Goal: Navigation & Orientation: Find specific page/section

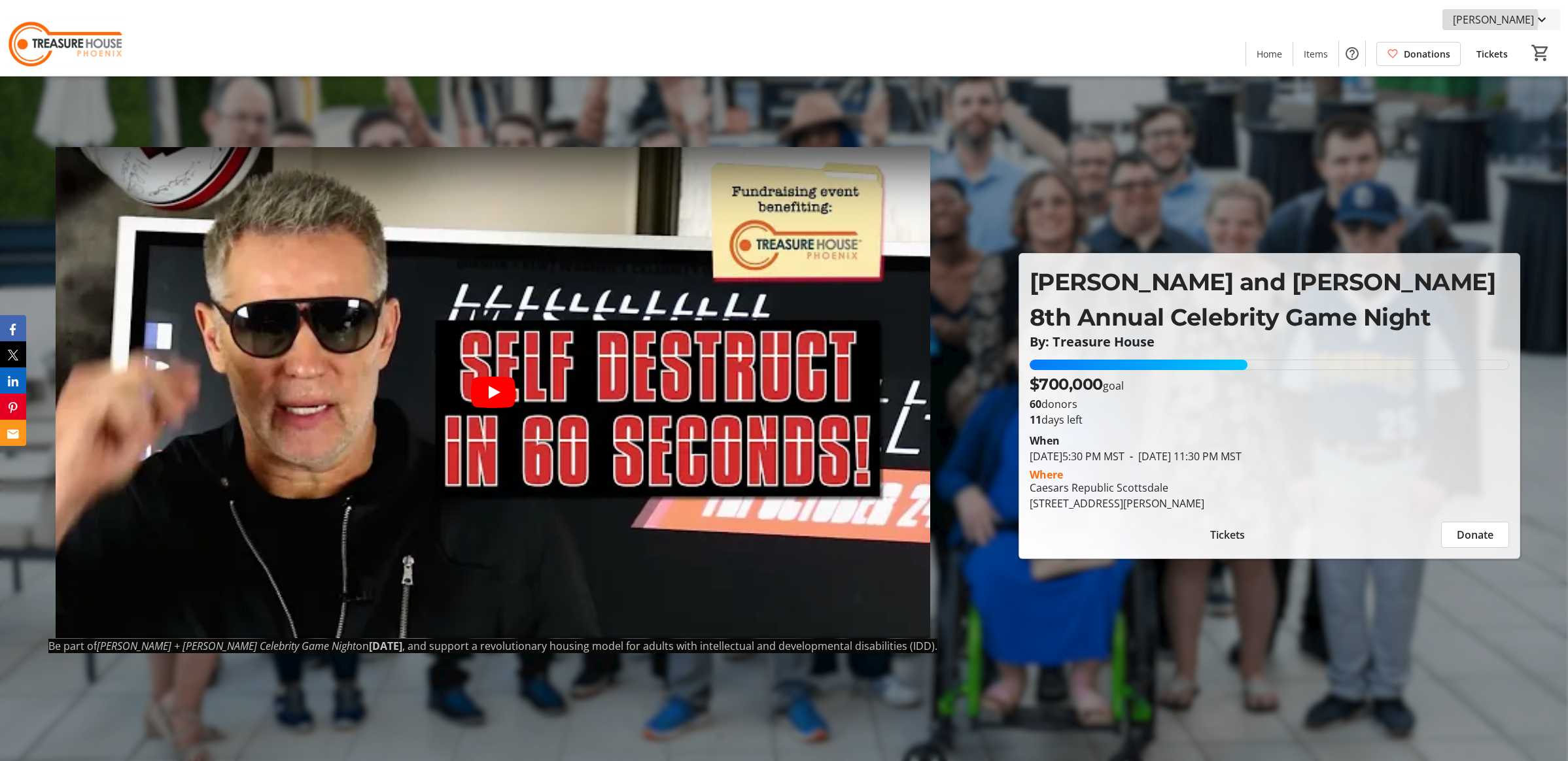
click at [1514, 19] on span "[PERSON_NAME]" at bounding box center [1493, 20] width 81 height 16
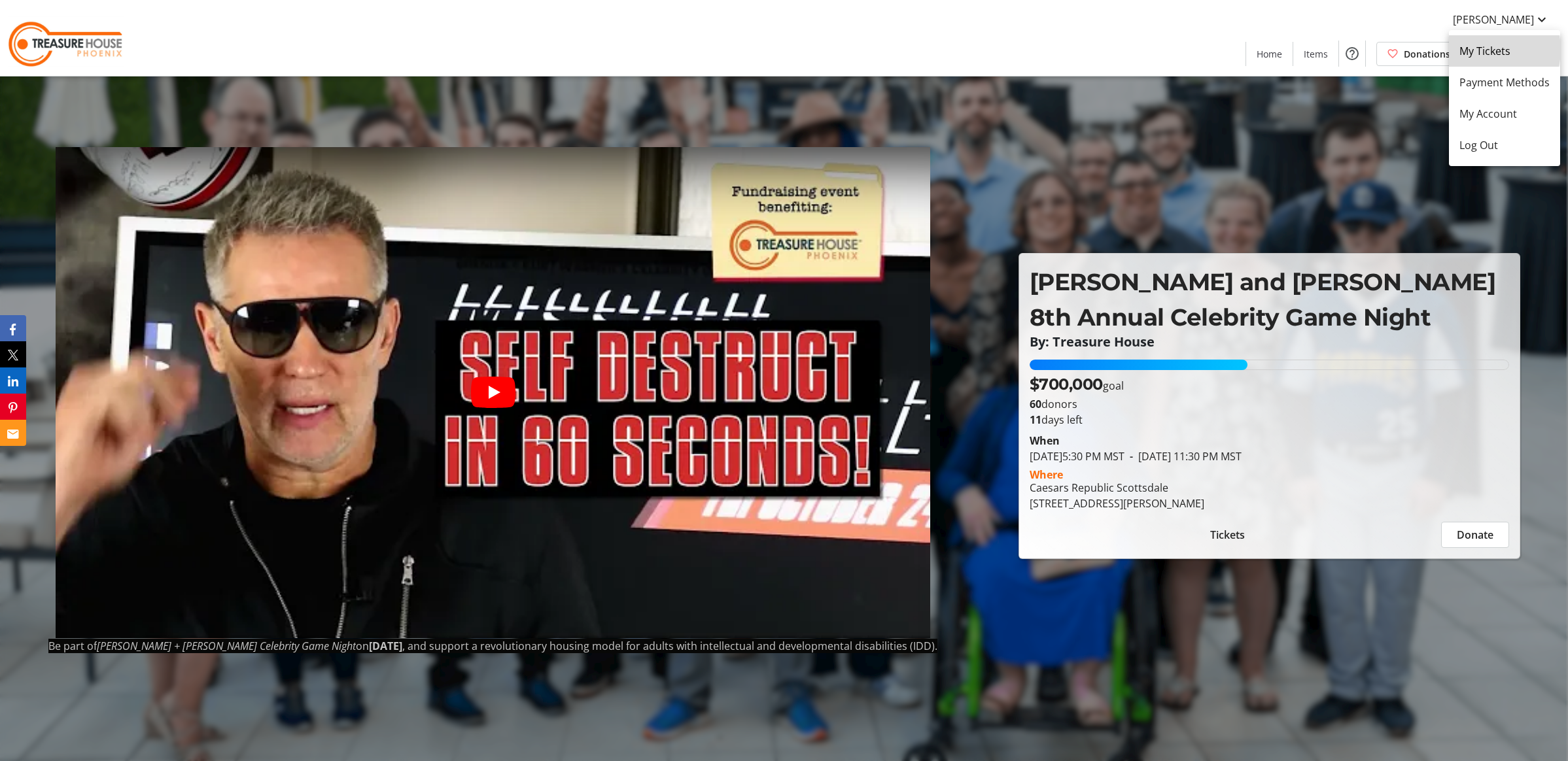
click at [1484, 49] on span "My Tickets" at bounding box center [1504, 51] width 90 height 16
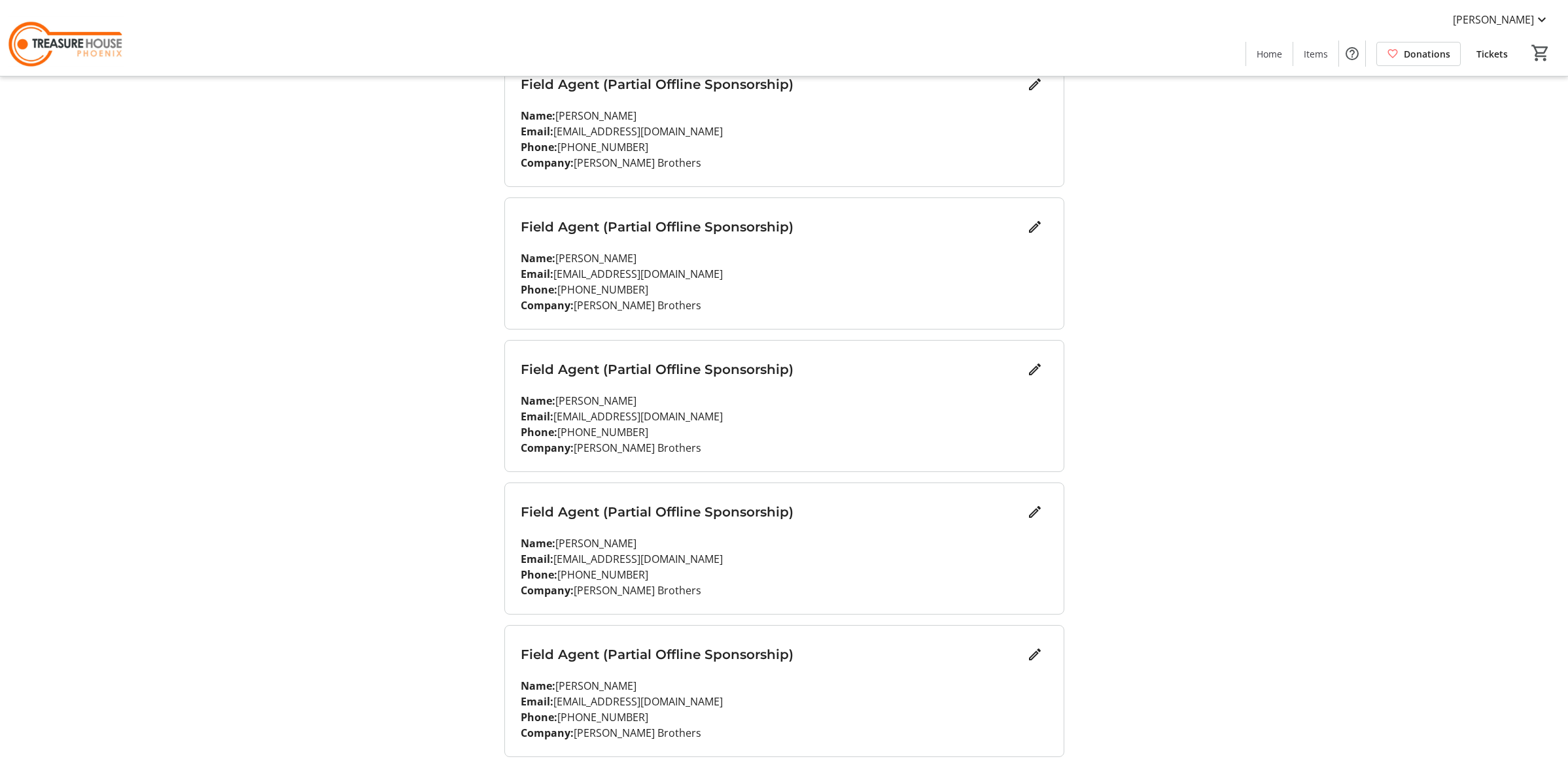
scroll to position [959, 0]
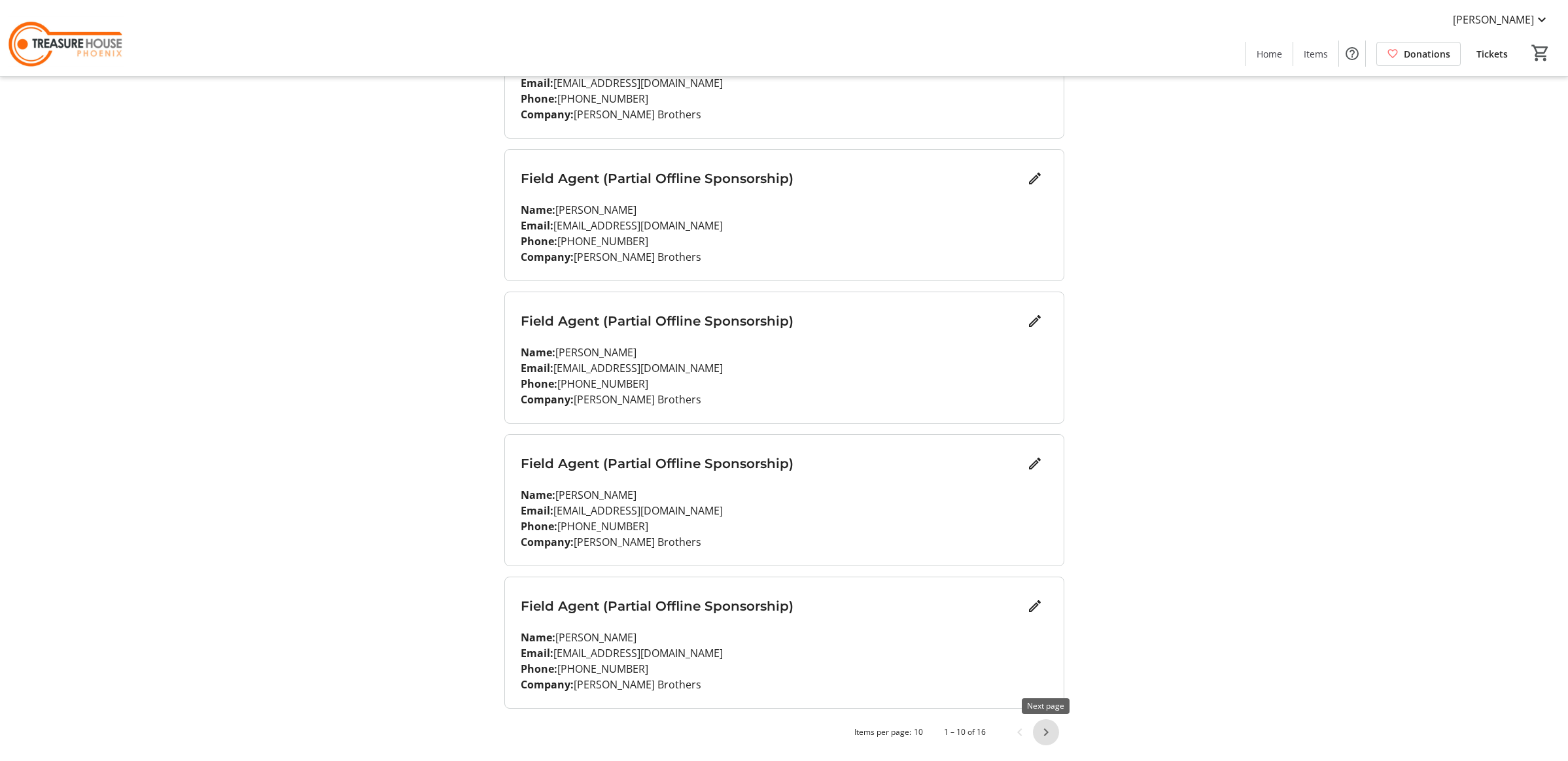
click at [1045, 734] on span "Next page" at bounding box center [1046, 732] width 26 height 26
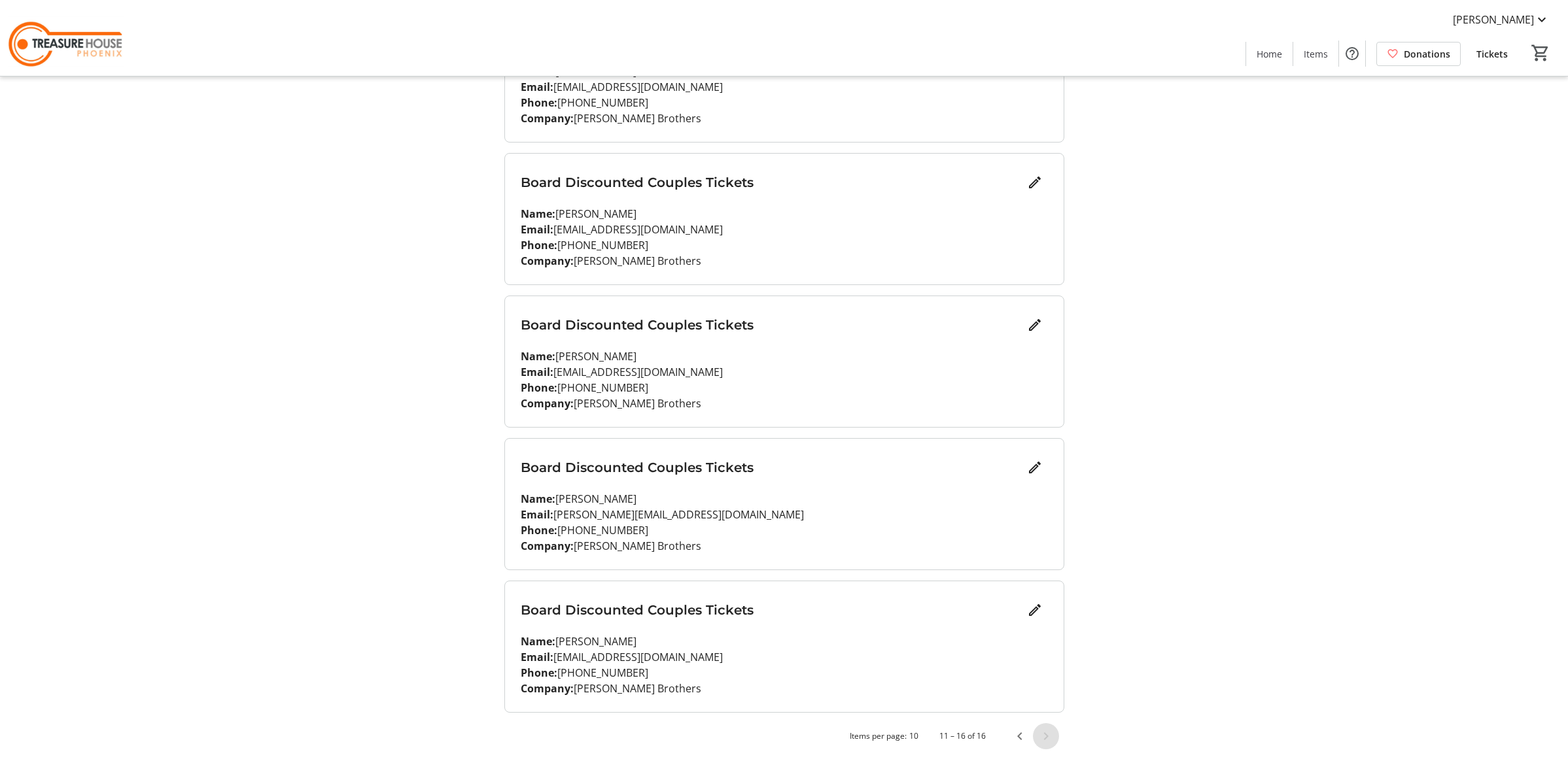
scroll to position [389, 0]
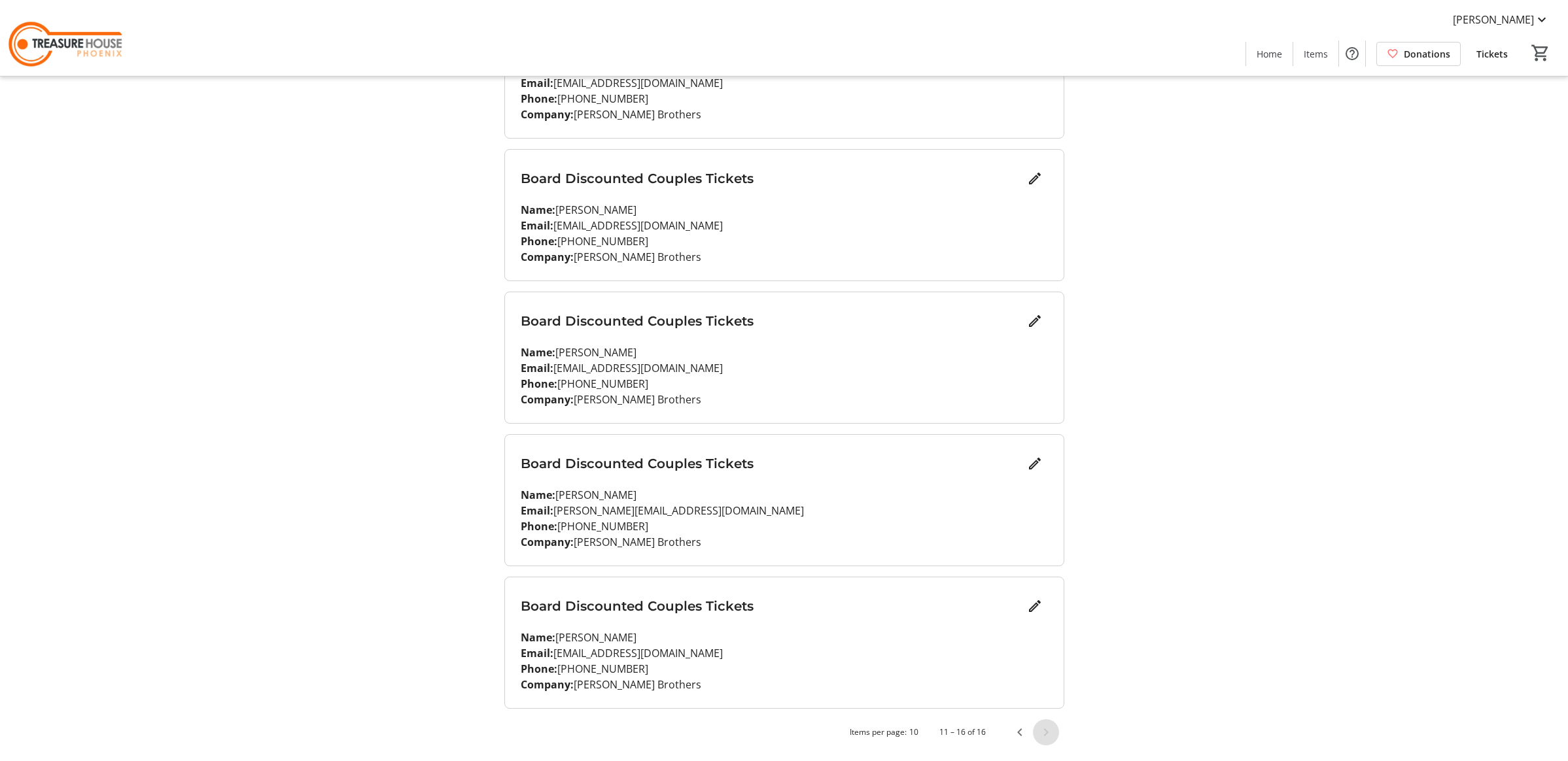
click at [1042, 731] on span "Next page" at bounding box center [1046, 732] width 26 height 26
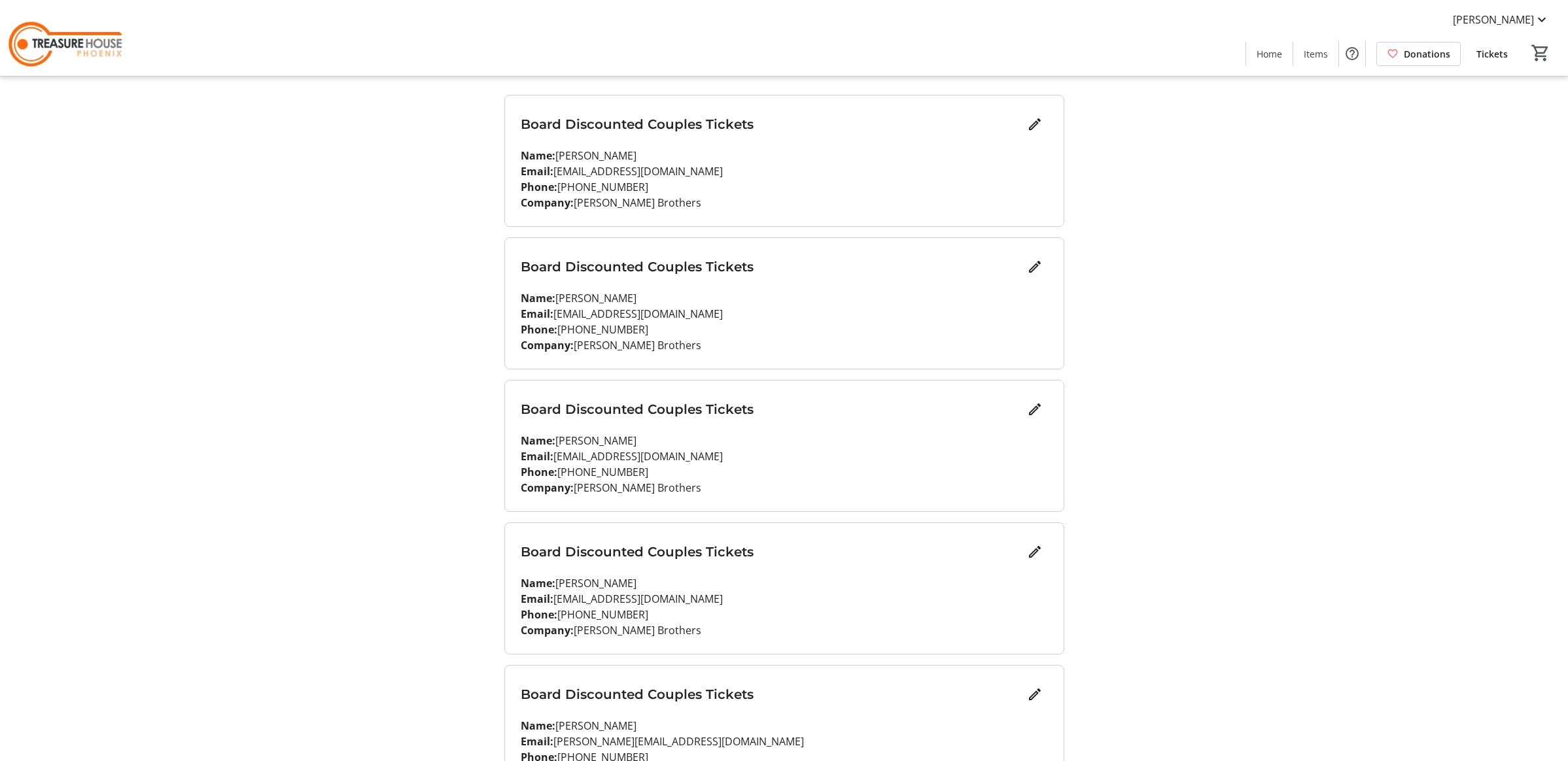
scroll to position [0, 0]
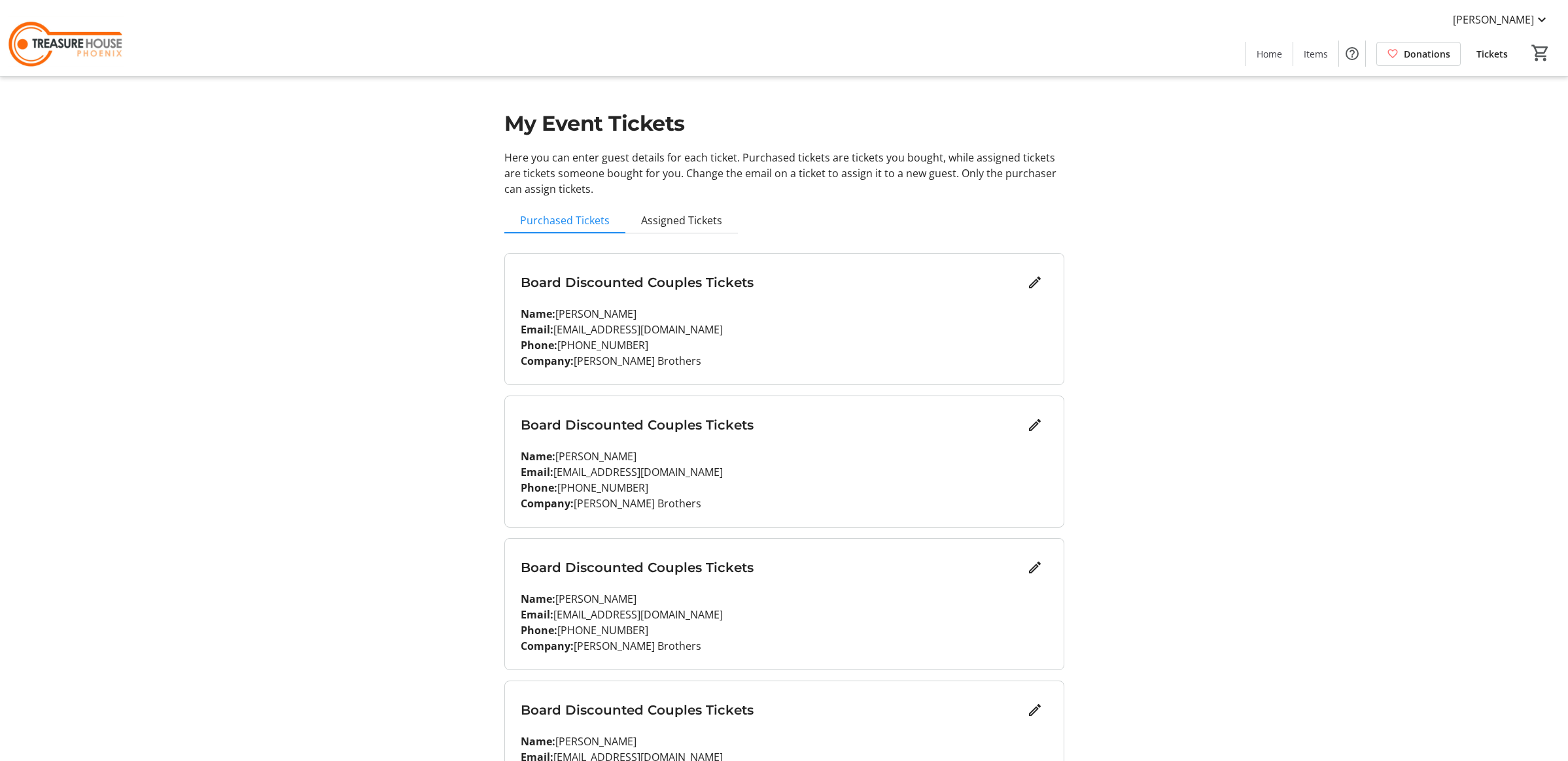
click at [1417, 48] on span "Donations" at bounding box center [1427, 54] width 47 height 14
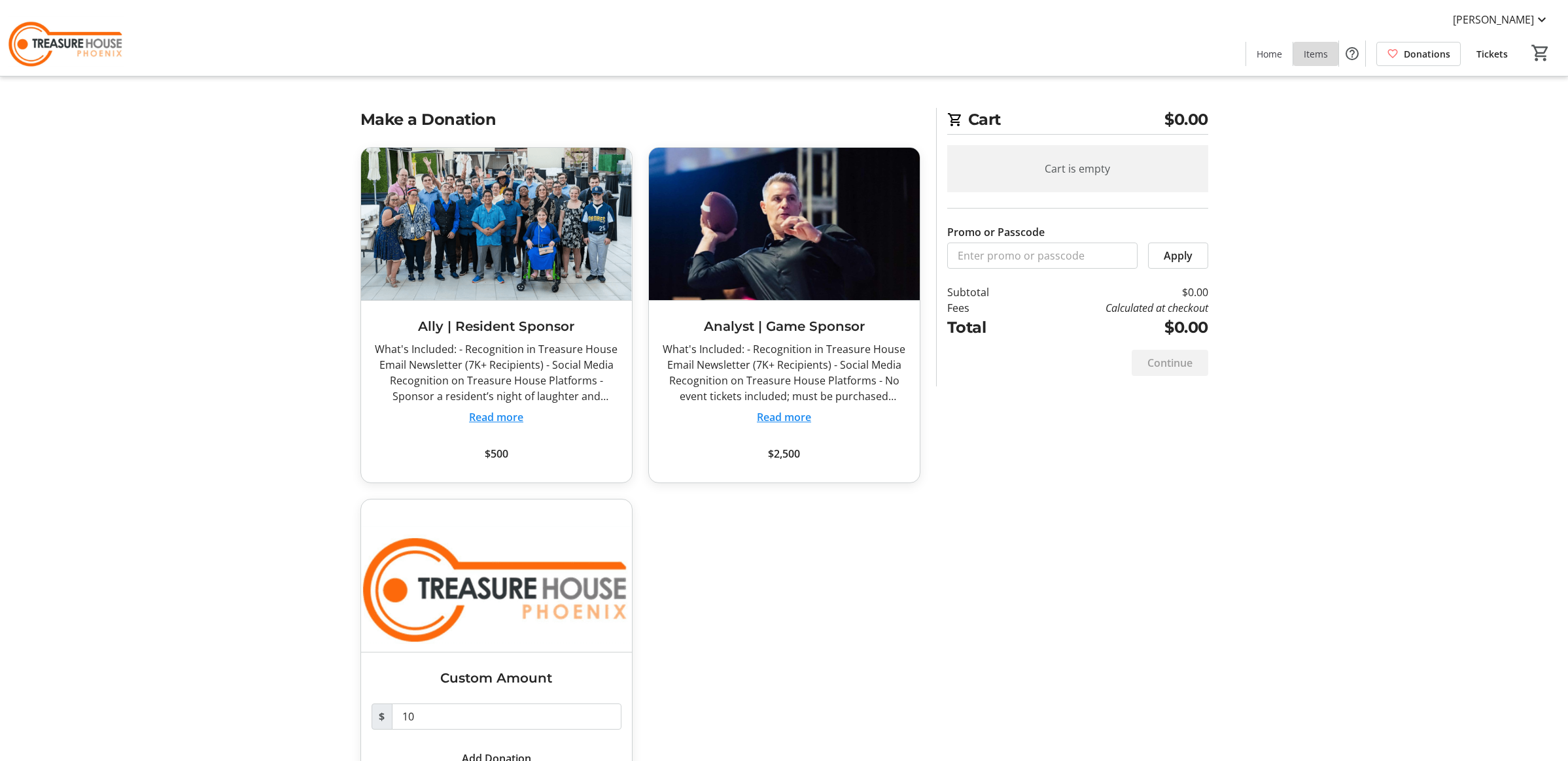
click at [1317, 59] on span "Items" at bounding box center [1315, 54] width 24 height 14
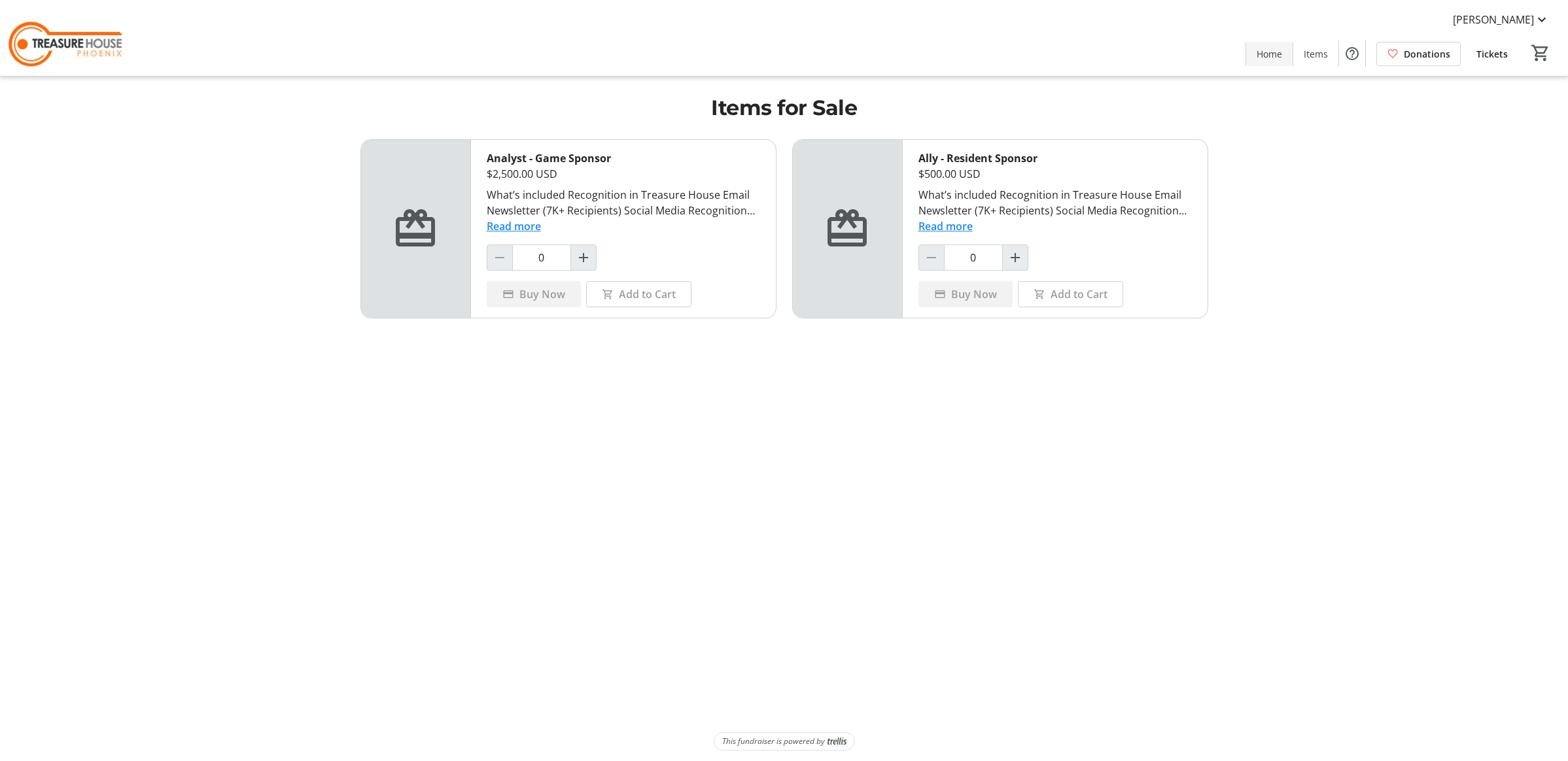
click at [1270, 55] on span "Home" at bounding box center [1268, 54] width 25 height 14
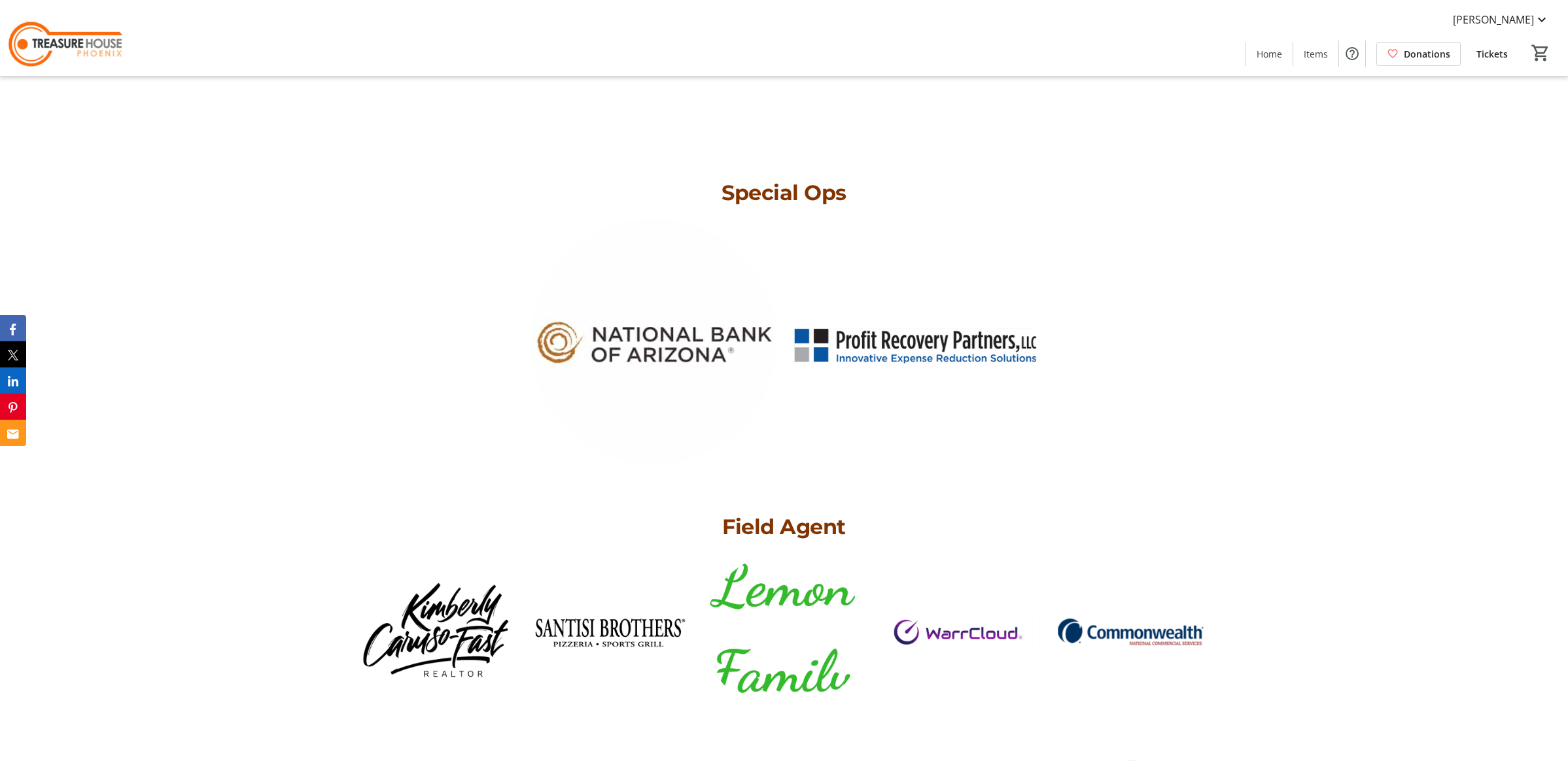
scroll to position [4986, 0]
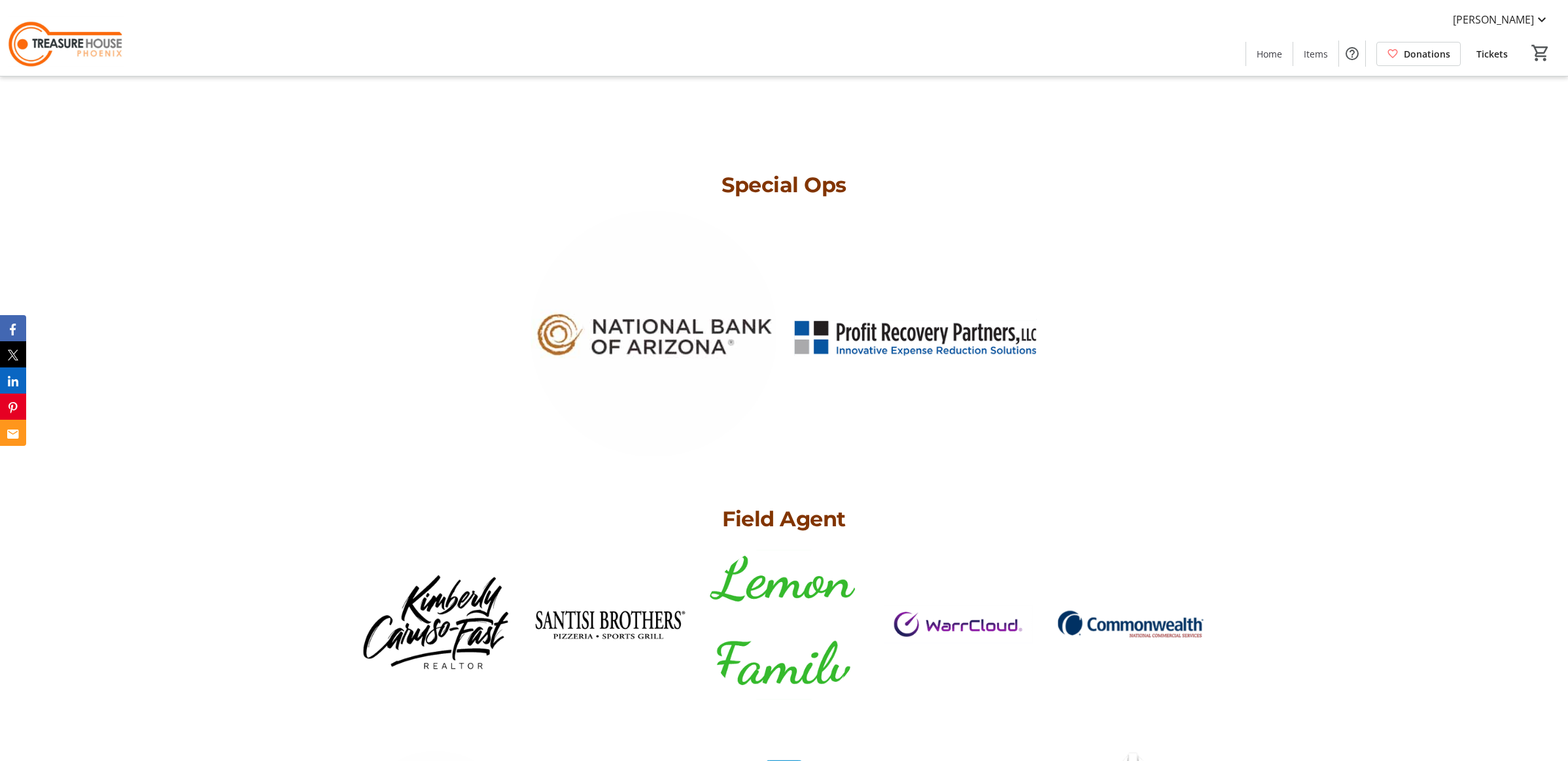
click at [447, 619] on img at bounding box center [436, 624] width 159 height 158
click at [609, 617] on img at bounding box center [609, 624] width 159 height 158
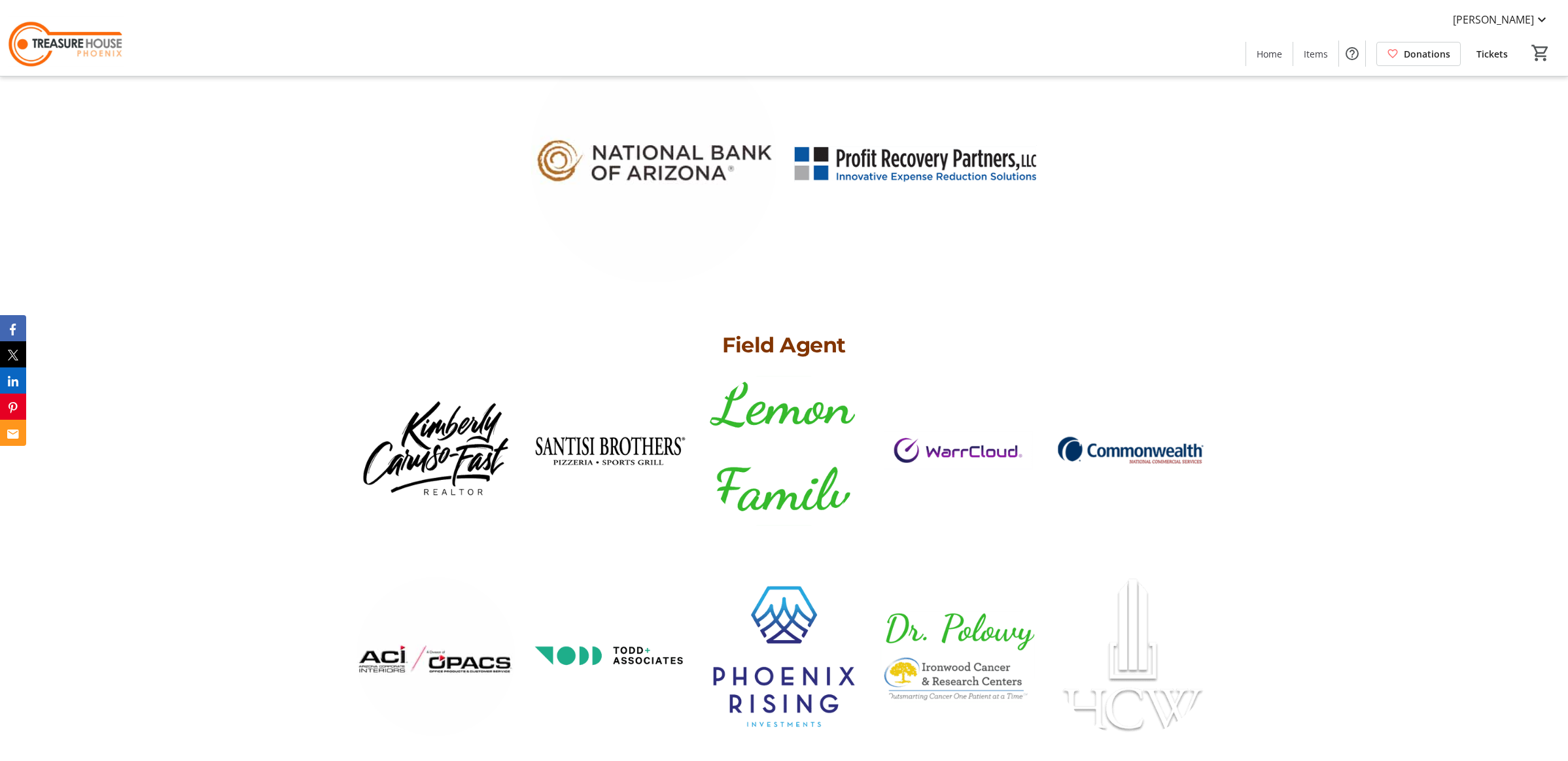
scroll to position [5269, 0]
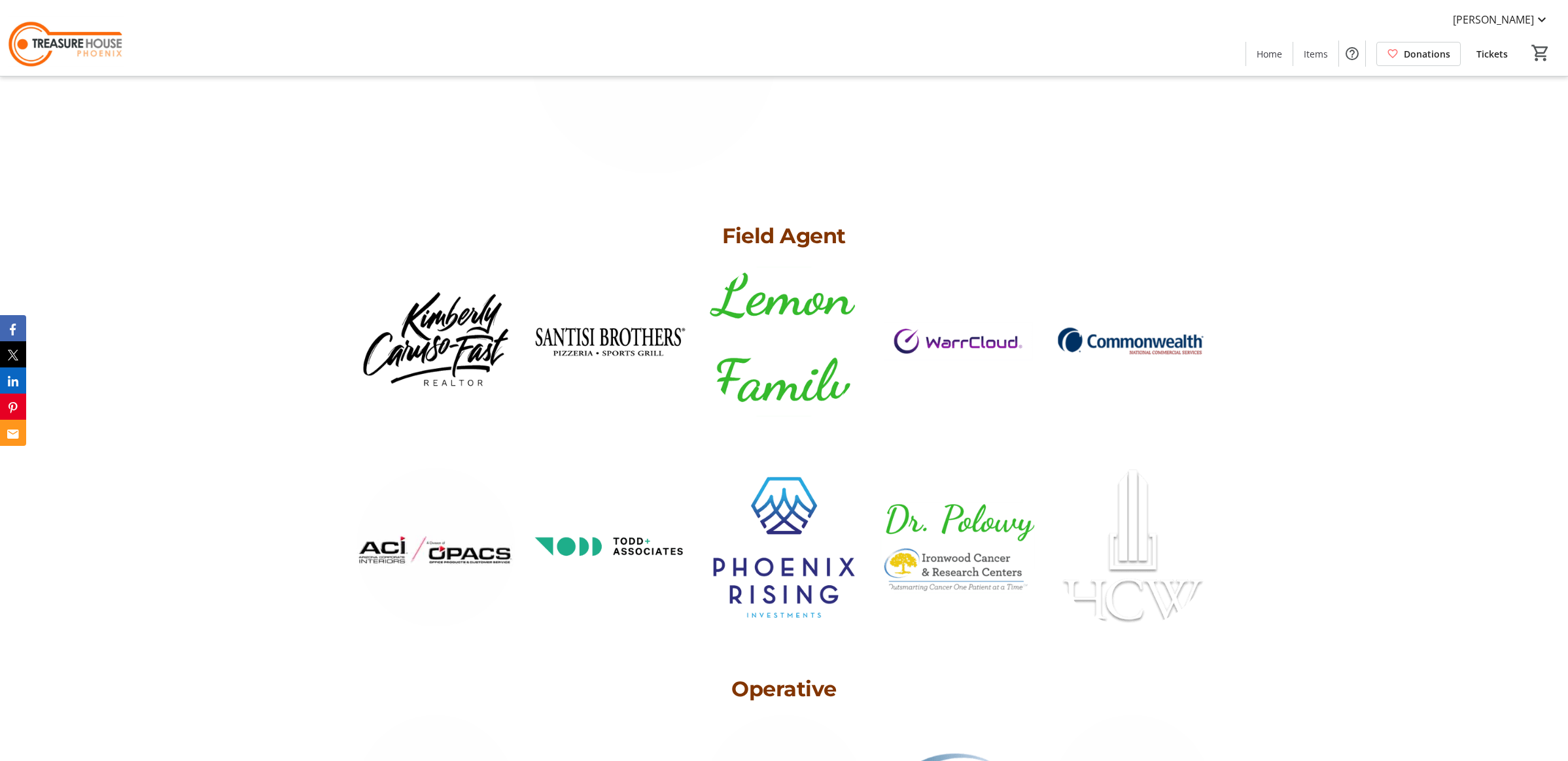
click at [457, 549] on img at bounding box center [436, 547] width 159 height 158
click at [634, 542] on img at bounding box center [609, 547] width 159 height 158
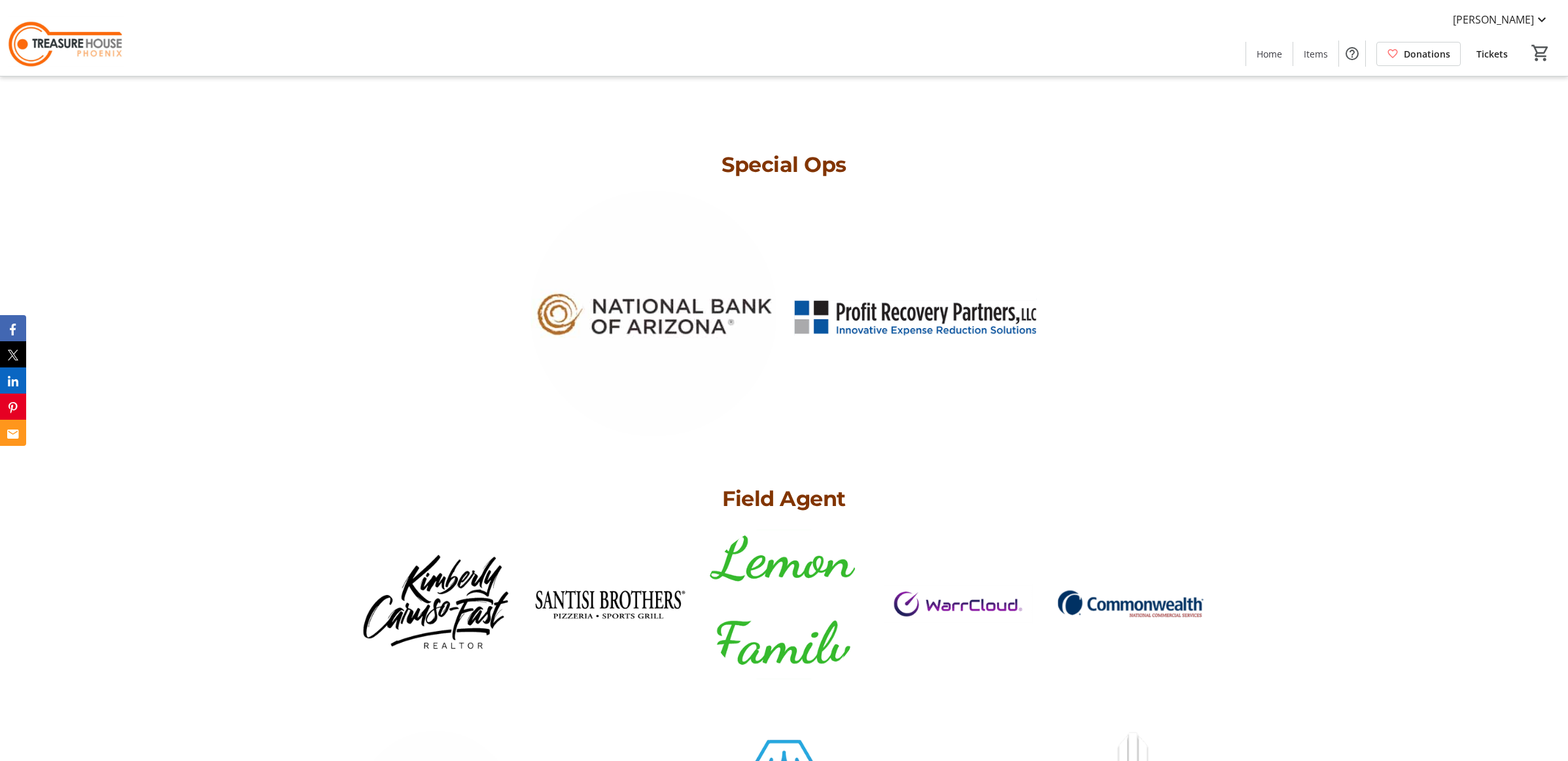
scroll to position [5005, 0]
